Goal: Task Accomplishment & Management: Manage account settings

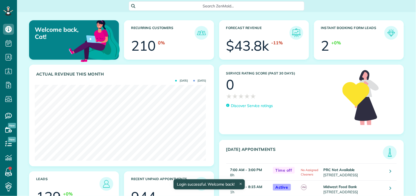
scroll to position [76, 171]
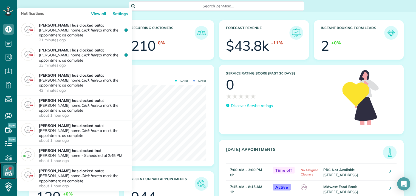
click at [9, 170] on link at bounding box center [8, 171] width 16 height 16
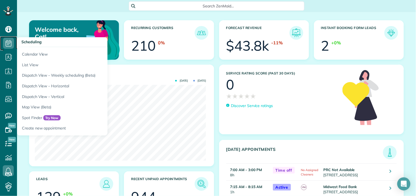
click at [7, 43] on icon at bounding box center [8, 43] width 11 height 11
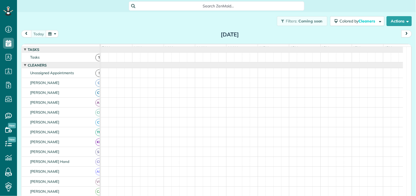
scroll to position [2, 2]
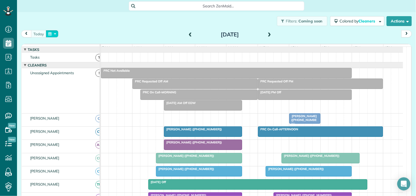
click at [55, 33] on button "button" at bounding box center [52, 33] width 13 height 7
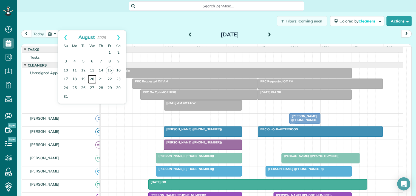
click at [93, 77] on link "20" at bounding box center [92, 79] width 9 height 9
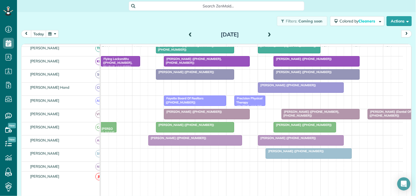
scroll to position [122, 0]
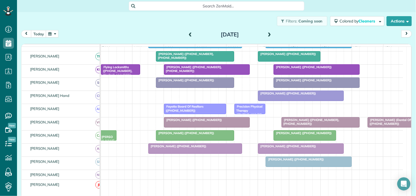
click at [268, 33] on span at bounding box center [269, 34] width 6 height 5
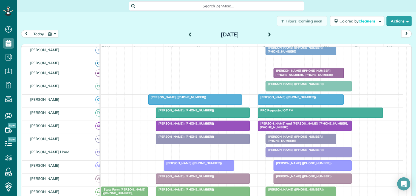
scroll to position [34, 0]
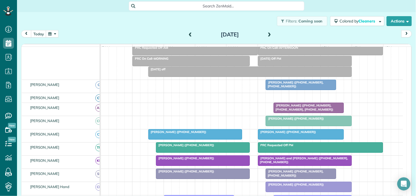
click at [267, 32] on span at bounding box center [269, 34] width 6 height 5
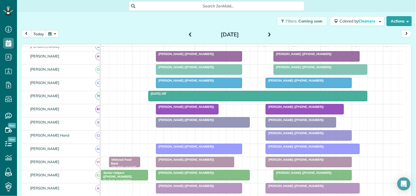
scroll to position [0, 0]
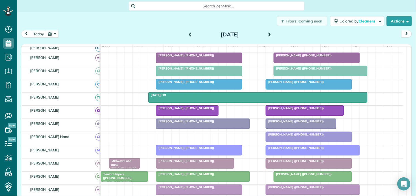
click at [188, 34] on span at bounding box center [190, 34] width 6 height 5
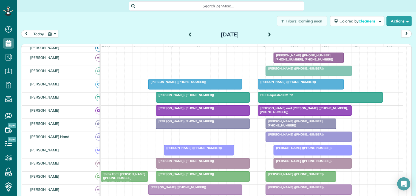
click at [188, 34] on span at bounding box center [190, 34] width 6 height 5
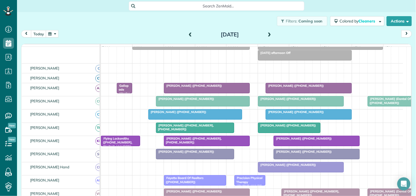
click at [188, 32] on span at bounding box center [190, 34] width 6 height 5
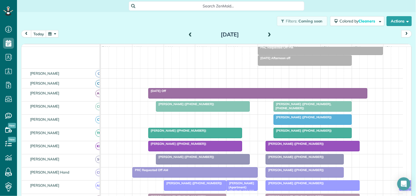
click at [267, 33] on span at bounding box center [269, 34] width 6 height 5
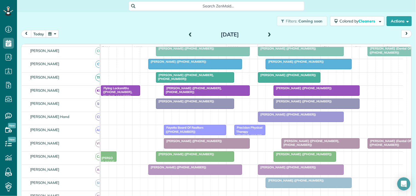
click at [269, 34] on span at bounding box center [269, 34] width 6 height 5
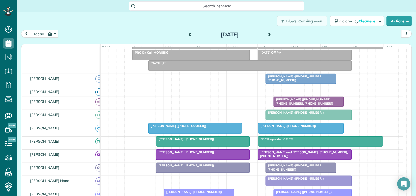
click at [267, 33] on span at bounding box center [269, 34] width 6 height 5
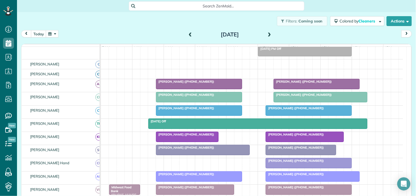
click at [303, 97] on span "[PERSON_NAME] ([PHONE_NUMBER])" at bounding box center [302, 95] width 59 height 4
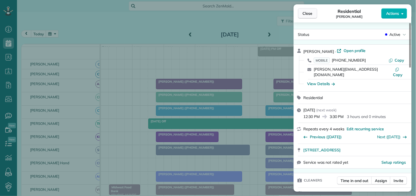
click at [303, 15] on span "Close" at bounding box center [308, 13] width 10 height 5
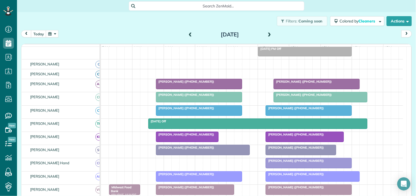
click at [51, 36] on button "button" at bounding box center [52, 33] width 13 height 7
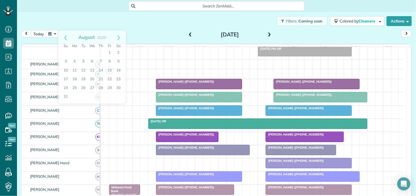
click at [147, 21] on div "Filters: Coming soon Colored by Cleaners Color by Cleaner Color by Team Color b…" at bounding box center [216, 21] width 399 height 18
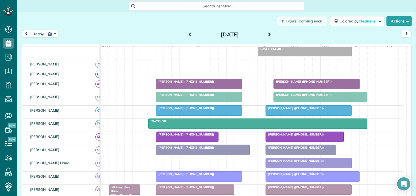
click at [187, 34] on span at bounding box center [190, 34] width 6 height 5
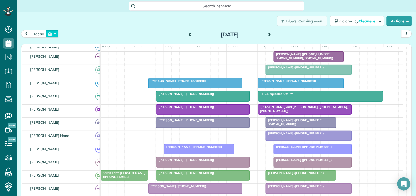
click at [53, 33] on button "button" at bounding box center [52, 33] width 13 height 7
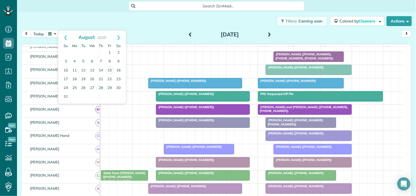
click at [165, 27] on div "Filters: Coming soon Colored by Cleaners Color by Cleaner Color by Team Color b…" at bounding box center [216, 21] width 399 height 18
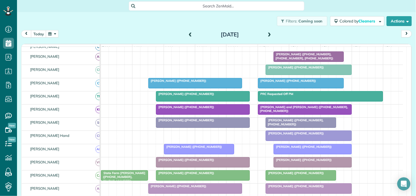
click at [151, 30] on div "[DATE] [DATE]" at bounding box center [216, 35] width 391 height 10
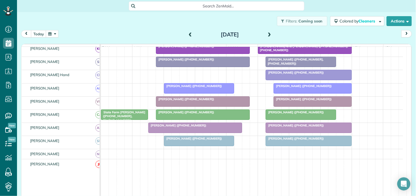
scroll to position [115, 0]
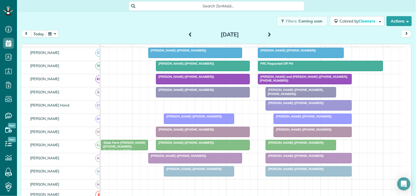
click at [297, 163] on div at bounding box center [309, 158] width 86 height 10
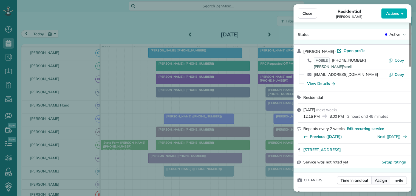
click at [385, 180] on span "Assign" at bounding box center [381, 180] width 12 height 5
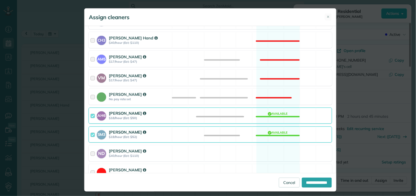
scroll to position [242, 0]
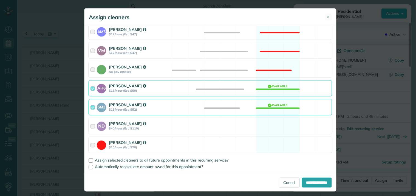
drag, startPoint x: 271, startPoint y: 124, endPoint x: 276, endPoint y: 109, distance: 15.9
click at [271, 124] on div "ND [PERSON_NAME] $40/hour (Est: $110) Available" at bounding box center [210, 126] width 243 height 16
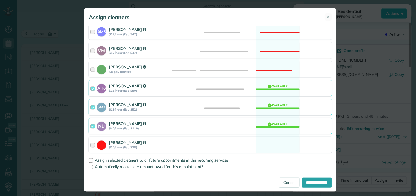
click at [278, 89] on div "AH6 [PERSON_NAME] $18/hour (Est: $50) Available" at bounding box center [210, 88] width 243 height 16
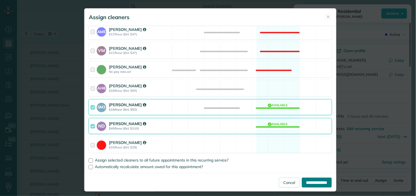
click at [314, 182] on input "**********" at bounding box center [317, 183] width 30 height 10
type input "**********"
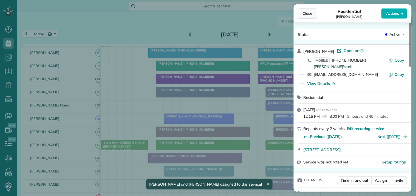
click at [308, 15] on span "Close" at bounding box center [308, 13] width 10 height 5
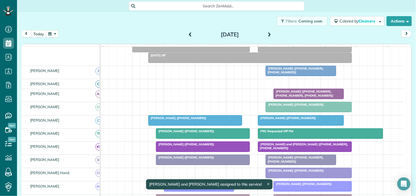
scroll to position [24, 0]
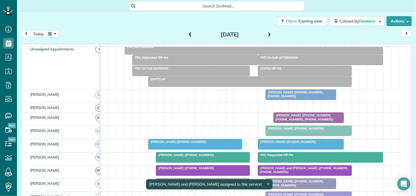
click at [302, 136] on div at bounding box center [309, 131] width 86 height 10
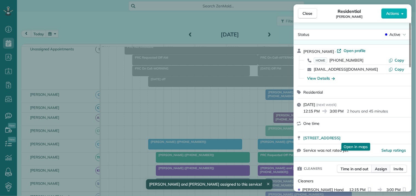
click at [384, 169] on span "Assign" at bounding box center [381, 168] width 12 height 5
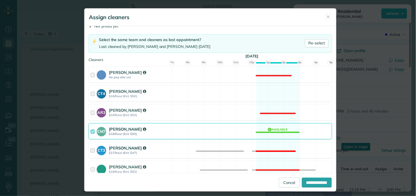
scroll to position [61, 0]
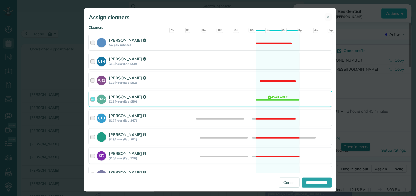
click at [281, 100] on div "CM7 [PERSON_NAME] $18/hour (Est: $50) Available" at bounding box center [210, 99] width 243 height 16
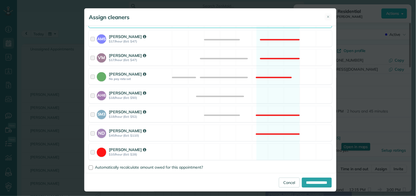
scroll to position [236, 0]
click at [275, 96] on div "AH6 [PERSON_NAME] $18/hour (Est: $50) Available" at bounding box center [210, 95] width 243 height 16
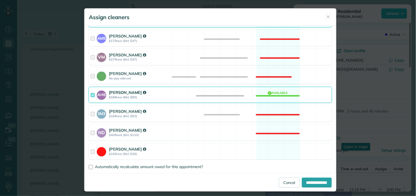
scroll to position [175, 0]
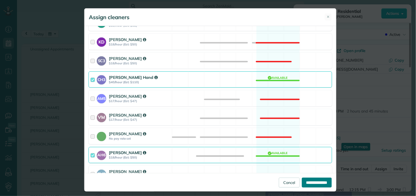
click at [314, 182] on input "**********" at bounding box center [317, 183] width 30 height 10
type input "**********"
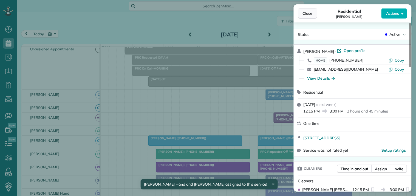
click at [312, 12] on span "Close" at bounding box center [308, 13] width 10 height 5
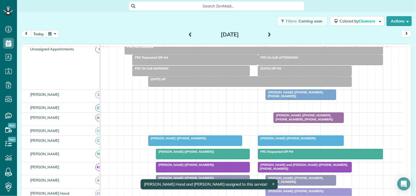
click at [260, 134] on div at bounding box center [252, 131] width 302 height 10
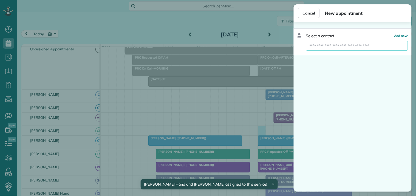
click at [325, 44] on input "text" at bounding box center [357, 46] width 102 height 10
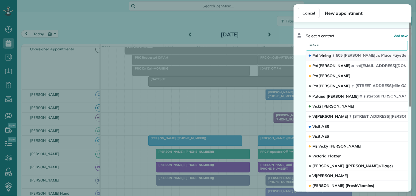
type input "******"
click at [324, 54] on span "[PERSON_NAME]" at bounding box center [321, 55] width 19 height 5
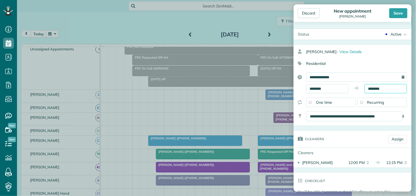
click at [384, 90] on input "********" at bounding box center [385, 88] width 42 height 9
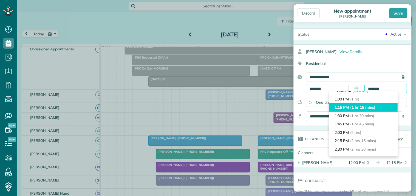
scroll to position [61, 0]
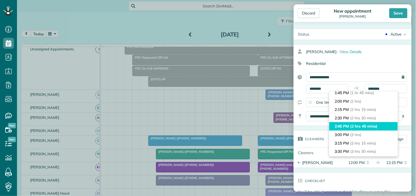
type input "*******"
click at [357, 124] on span "(2 hrs 45 mins)" at bounding box center [363, 126] width 27 height 5
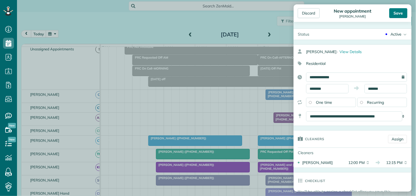
click at [401, 12] on div "Save" at bounding box center [398, 13] width 18 height 10
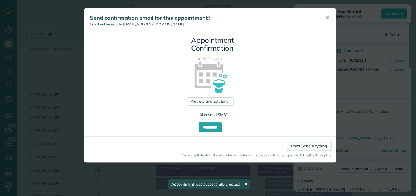
click at [307, 144] on link "Don't Send Anything" at bounding box center [309, 146] width 45 height 10
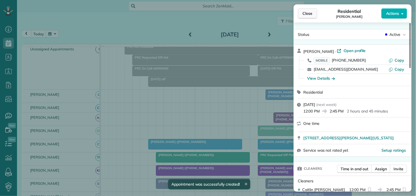
click at [308, 14] on span "Close" at bounding box center [308, 13] width 10 height 5
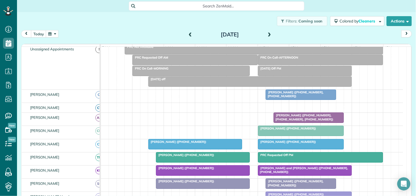
click at [90, 19] on div "Filters: Coming soon Colored by Cleaners Color by Cleaner Color by Team Color b…" at bounding box center [216, 21] width 399 height 18
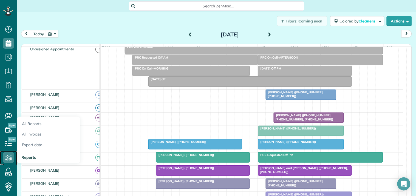
click at [8, 159] on icon at bounding box center [8, 157] width 11 height 11
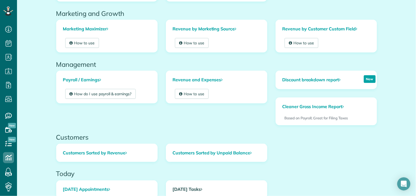
scroll to position [181, 0]
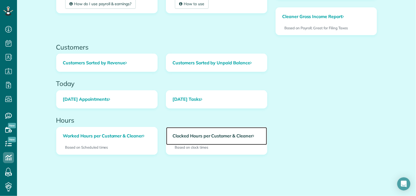
click at [214, 135] on link "Clocked Hours per Customer & Cleaner" at bounding box center [216, 136] width 101 height 18
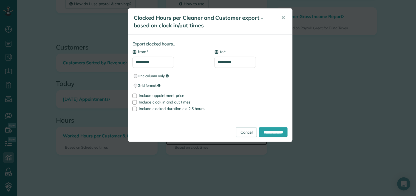
type input "**********"
click at [134, 95] on div at bounding box center [134, 96] width 4 height 4
click at [270, 133] on input "**********" at bounding box center [273, 132] width 29 height 10
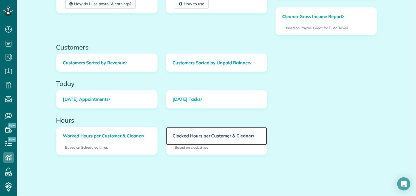
click at [205, 136] on link "Clocked Hours per Customer & Cleaner" at bounding box center [216, 136] width 101 height 18
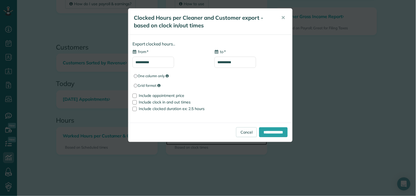
type input "**********"
click at [150, 63] on input "**********" at bounding box center [153, 62] width 42 height 11
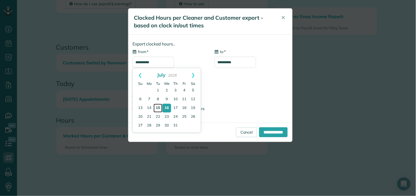
click at [157, 107] on link "15" at bounding box center [157, 108] width 9 height 9
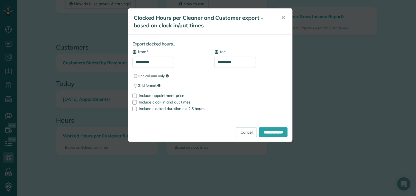
click at [155, 62] on input "**********" at bounding box center [153, 62] width 42 height 11
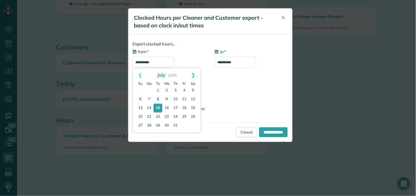
click at [193, 75] on link "Next" at bounding box center [193, 75] width 15 height 14
click at [184, 107] on link "15" at bounding box center [184, 108] width 8 height 8
type input "**********"
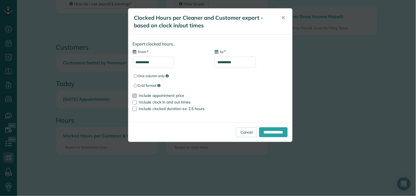
click at [134, 96] on div at bounding box center [134, 96] width 4 height 4
click at [276, 135] on input "**********" at bounding box center [273, 132] width 29 height 10
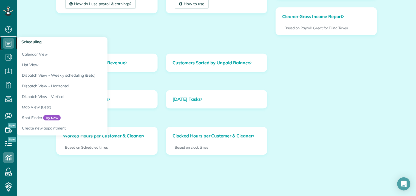
click at [8, 42] on icon at bounding box center [8, 43] width 11 height 11
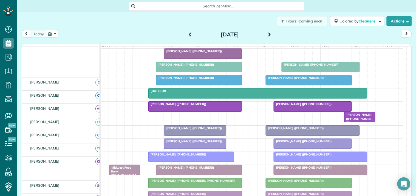
scroll to position [91, 0]
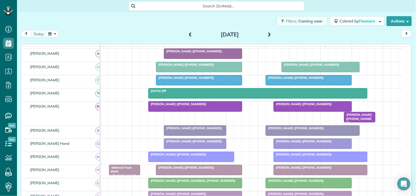
click at [191, 156] on span "Lee Roberson (+17704805140)" at bounding box center [177, 155] width 59 height 4
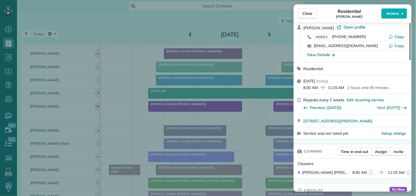
scroll to position [91, 0]
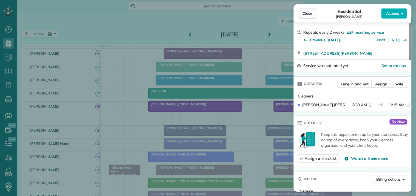
click at [307, 11] on span "Close" at bounding box center [308, 13] width 10 height 5
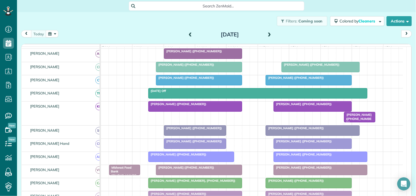
click at [194, 143] on span "Troy Danahey (+12692523380)" at bounding box center [193, 141] width 59 height 4
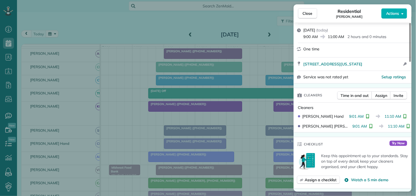
scroll to position [122, 0]
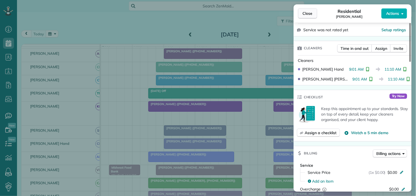
click at [310, 15] on span "Close" at bounding box center [308, 13] width 10 height 5
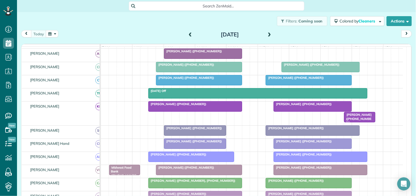
click at [189, 85] on div at bounding box center [199, 80] width 86 height 10
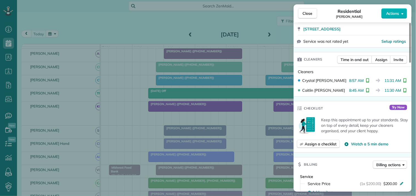
scroll to position [122, 0]
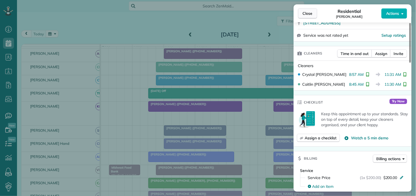
click at [313, 13] on button "Close" at bounding box center [307, 13] width 19 height 10
